Goal: Obtain resource: Obtain resource

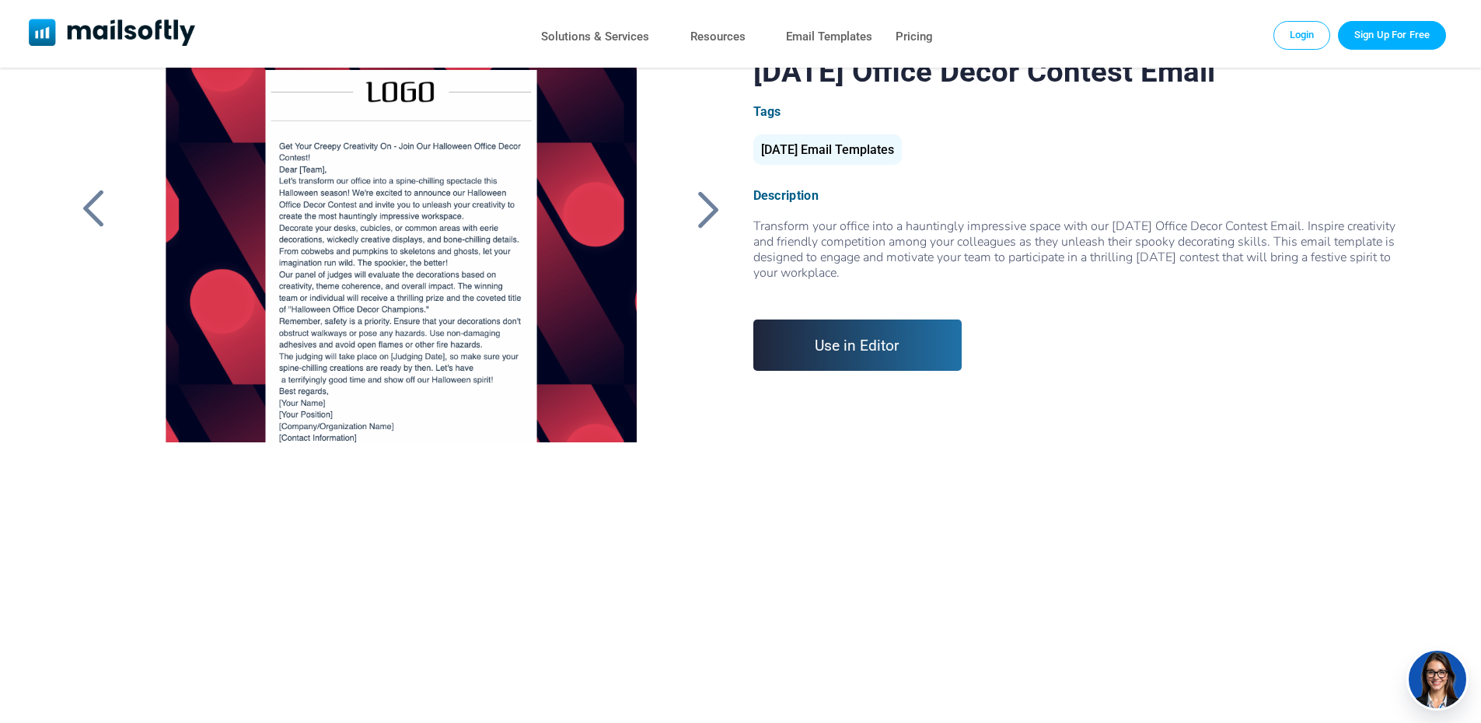
scroll to position [23, 0]
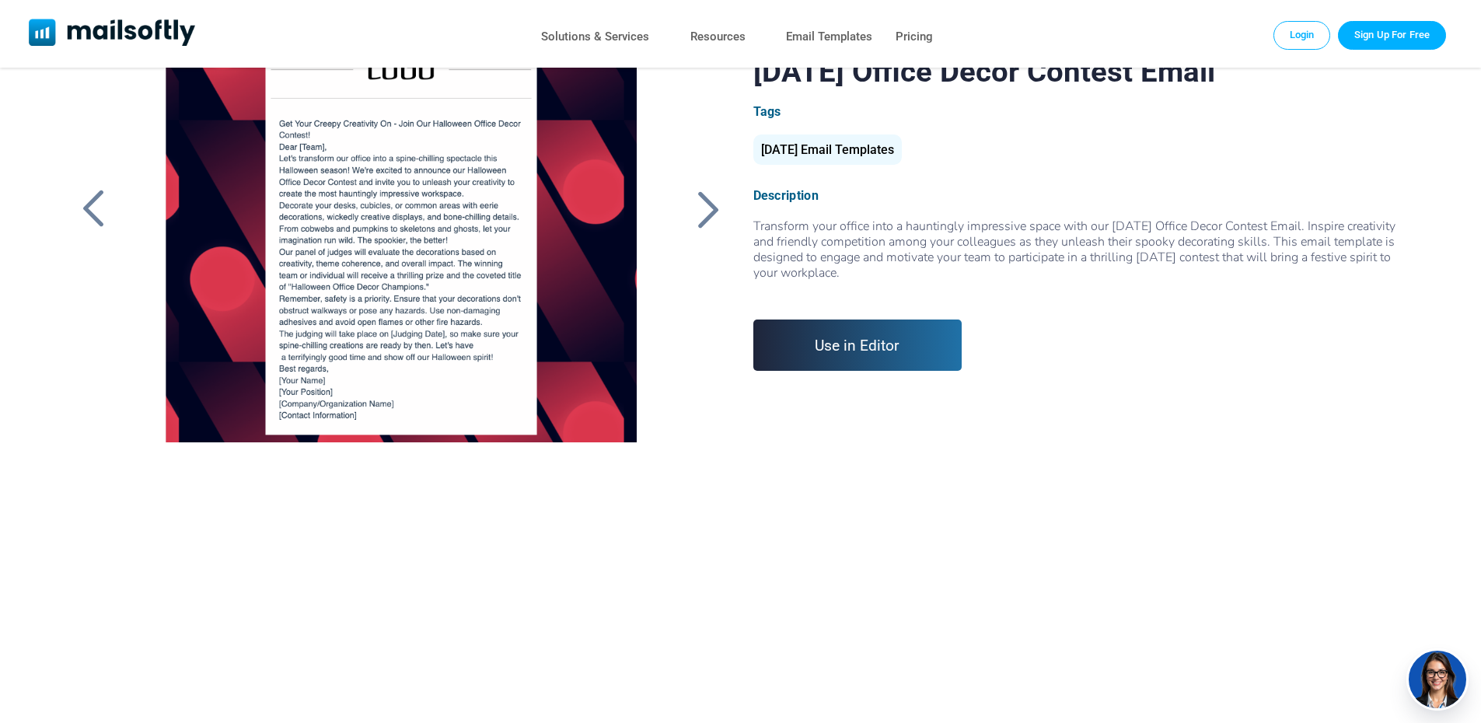
click at [443, 370] on div at bounding box center [400, 248] width 523 height 389
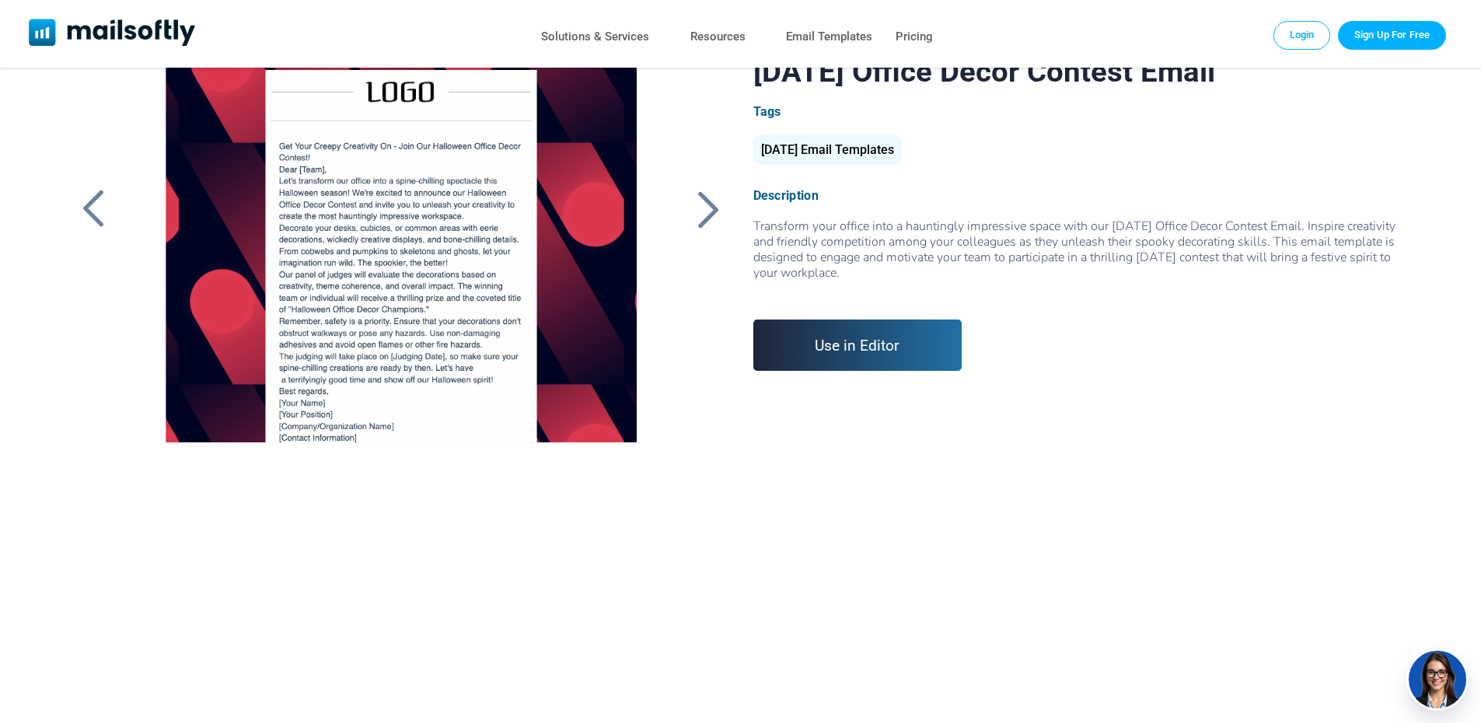
click at [701, 208] on div at bounding box center [708, 209] width 39 height 40
